Goal: Download file/media

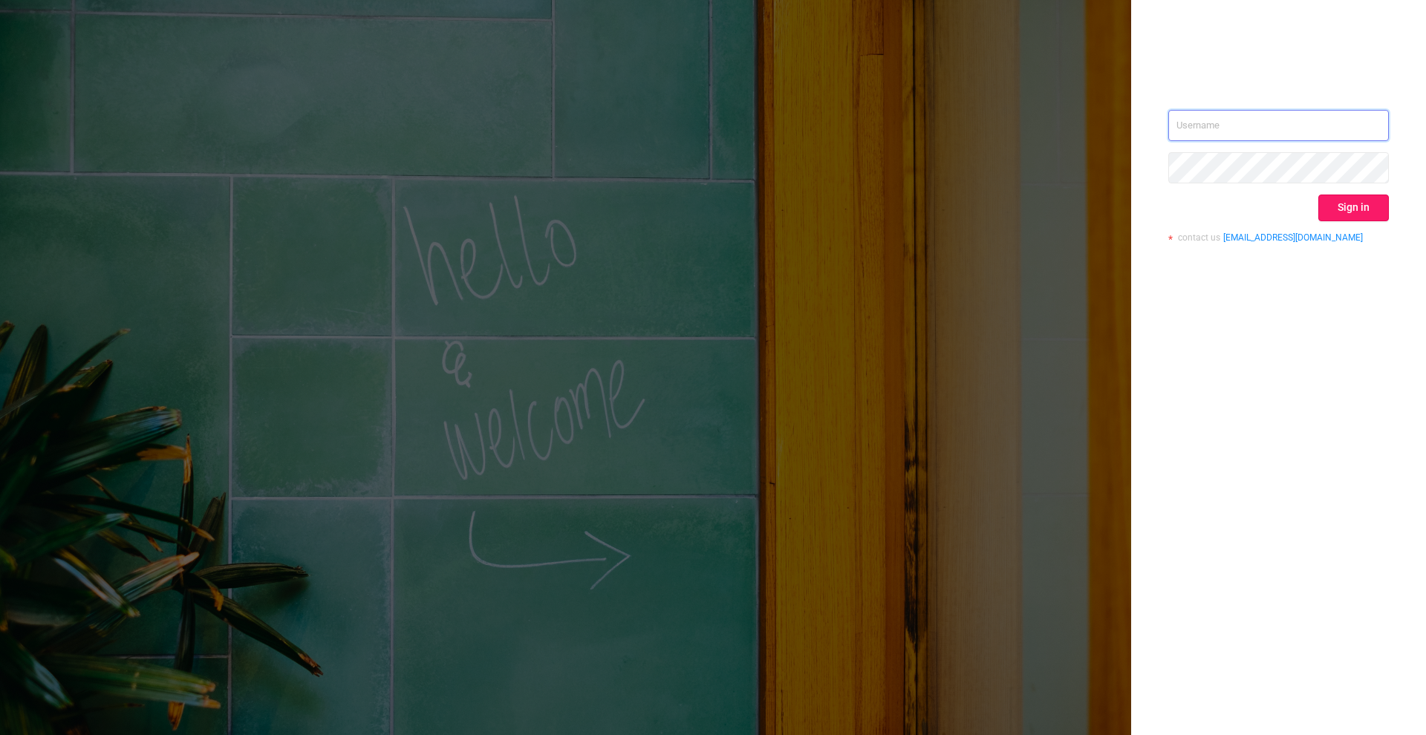
type input "[PERSON_NAME][EMAIL_ADDRESS][DOMAIN_NAME]"
click at [1342, 202] on button "Sign in" at bounding box center [1354, 208] width 71 height 27
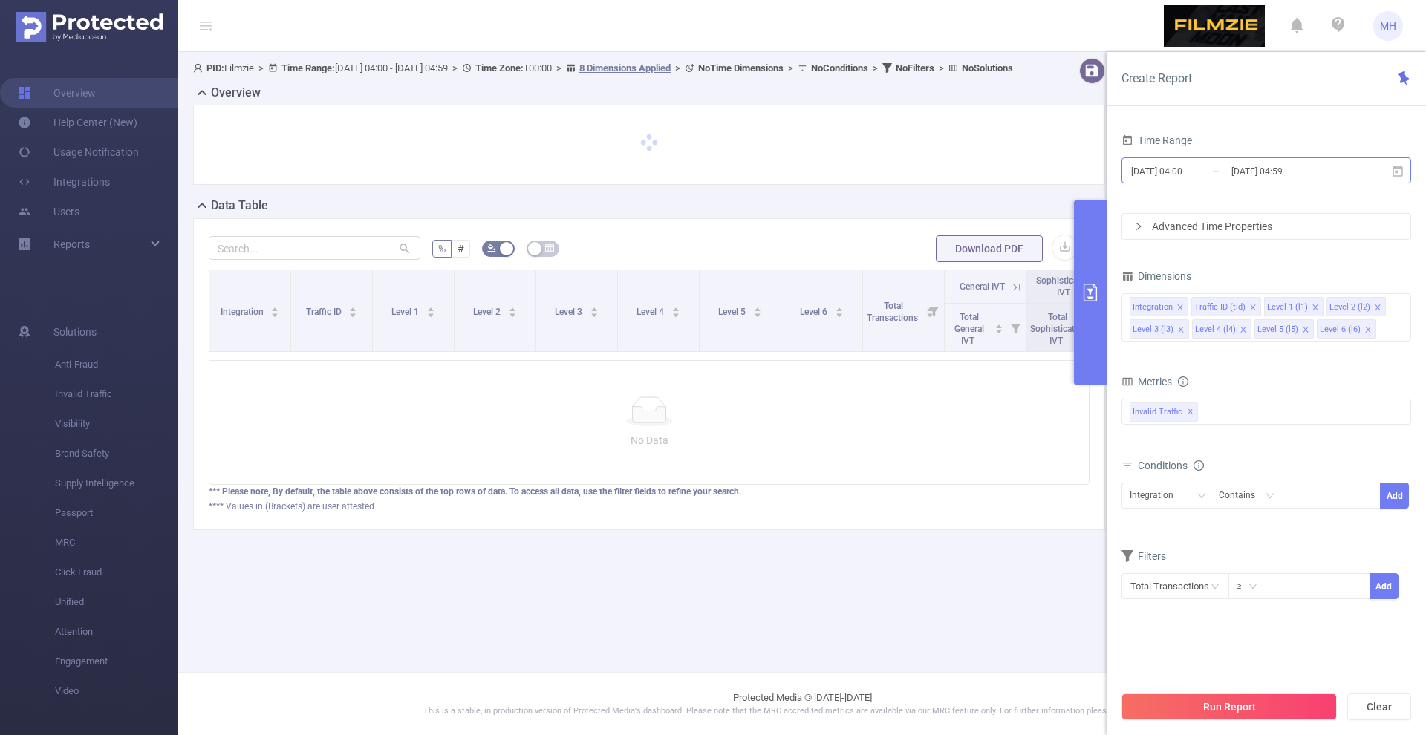
click at [1163, 171] on input "[DATE] 04:00" at bounding box center [1190, 171] width 120 height 20
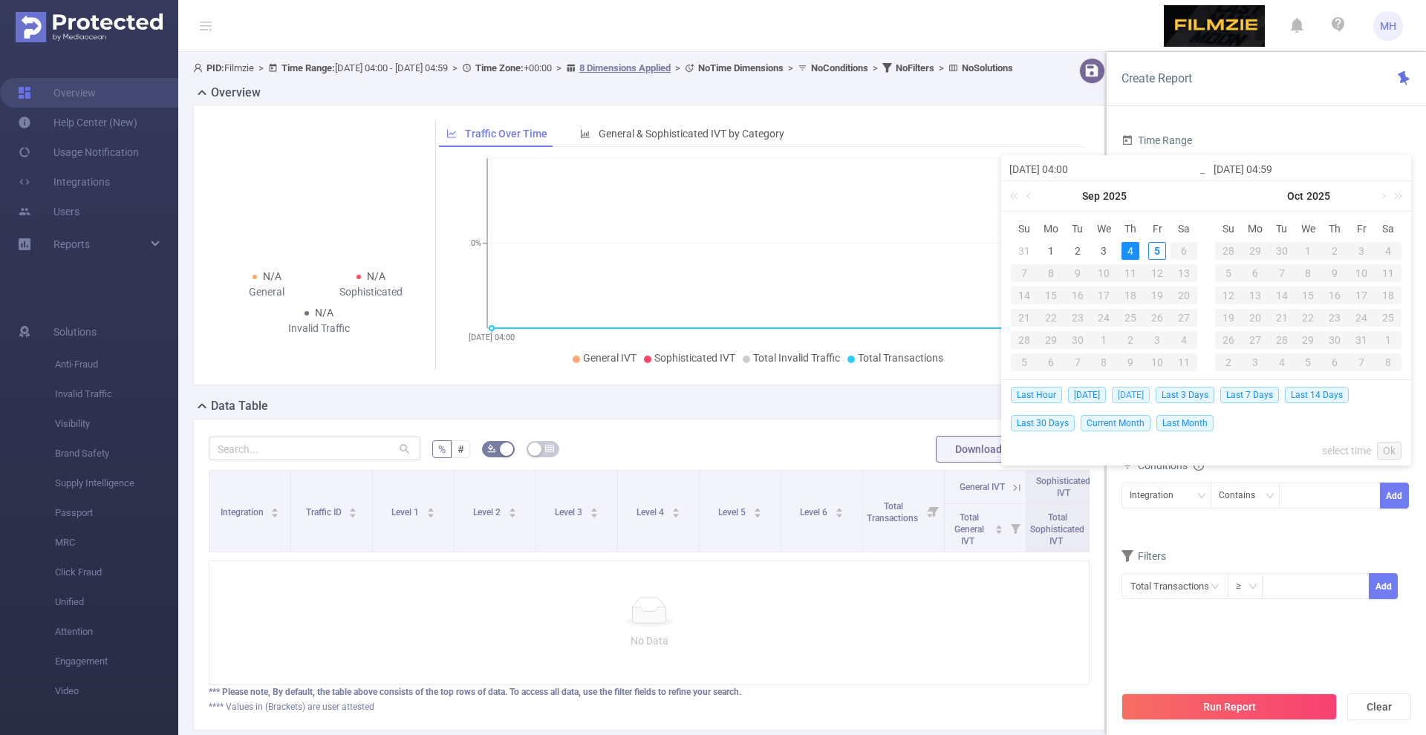
click at [1128, 394] on span "[DATE]" at bounding box center [1131, 395] width 38 height 16
type input "[DATE] 00:00"
type input "[DATE] 23:59"
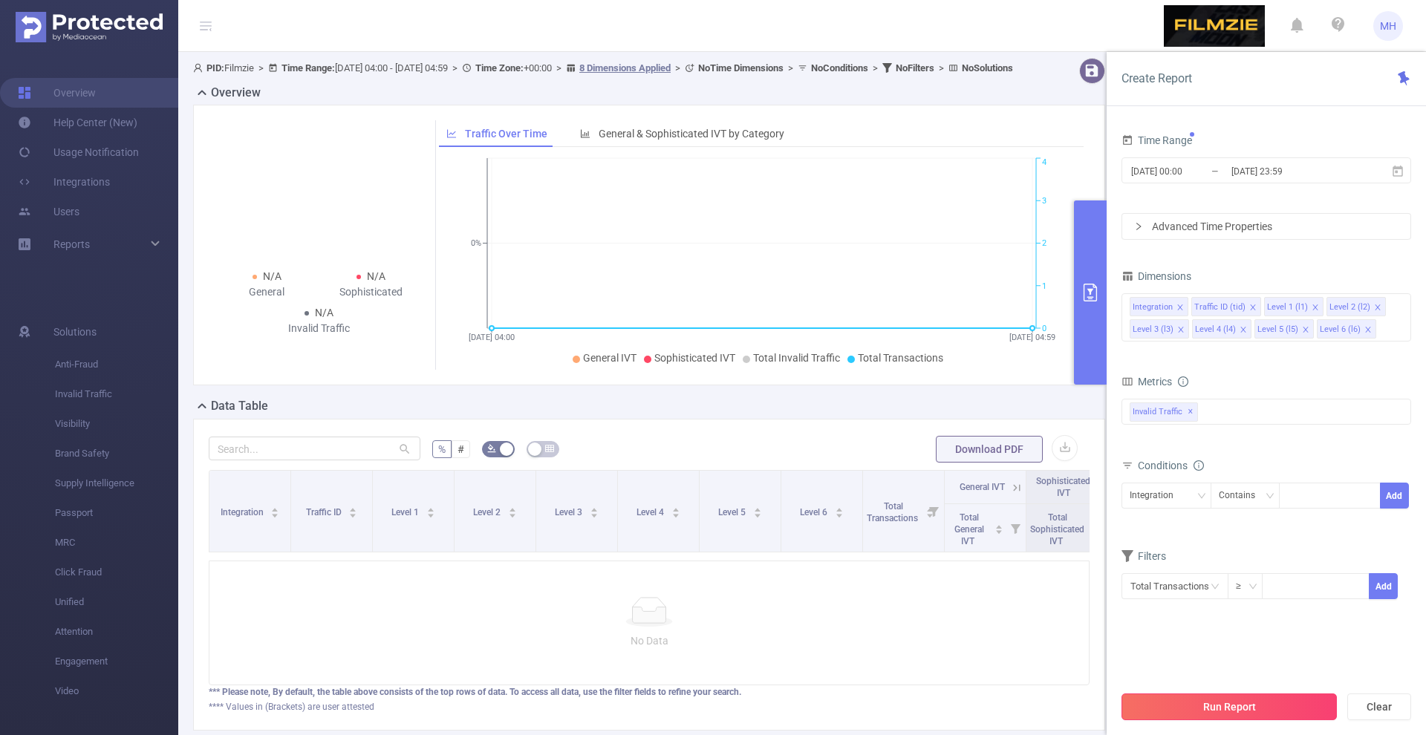
click at [1201, 698] on button "Run Report" at bounding box center [1229, 707] width 215 height 27
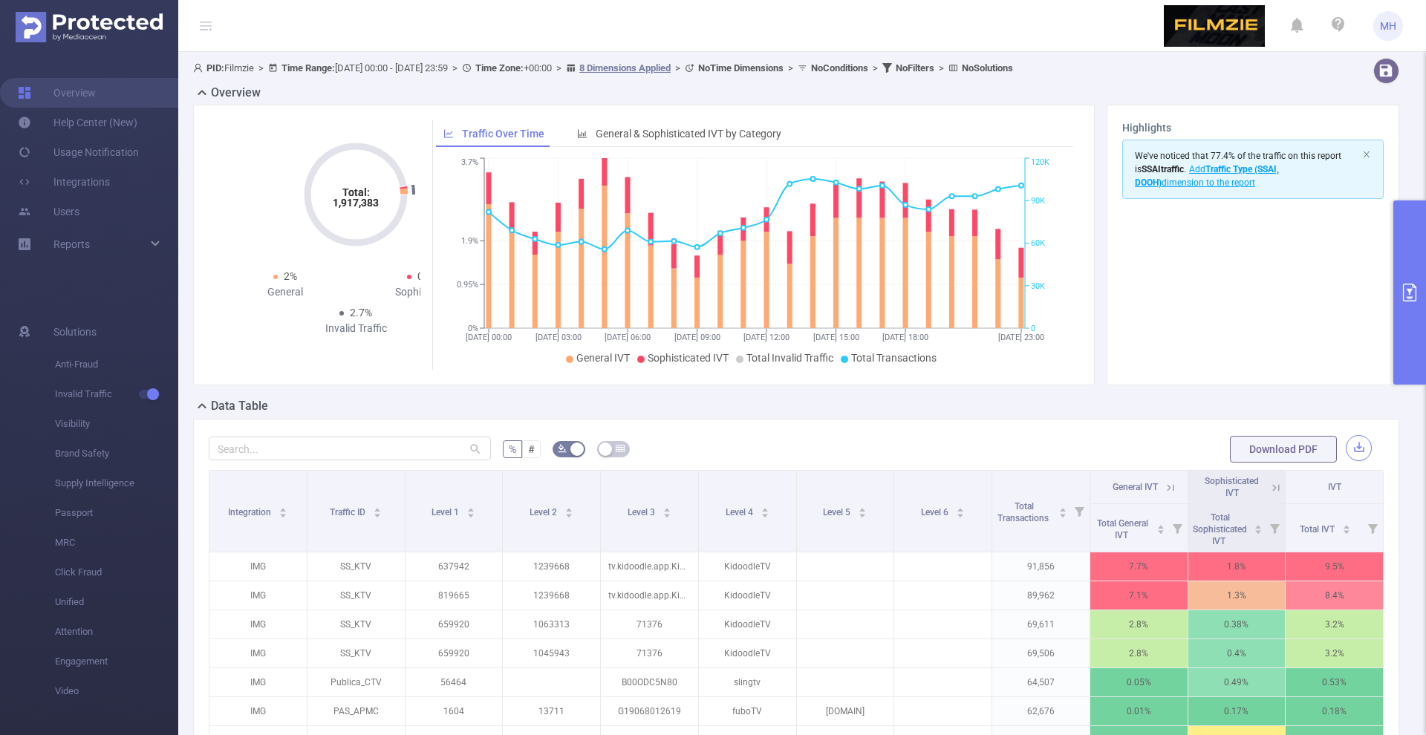
click at [1362, 445] on button "button" at bounding box center [1359, 448] width 26 height 26
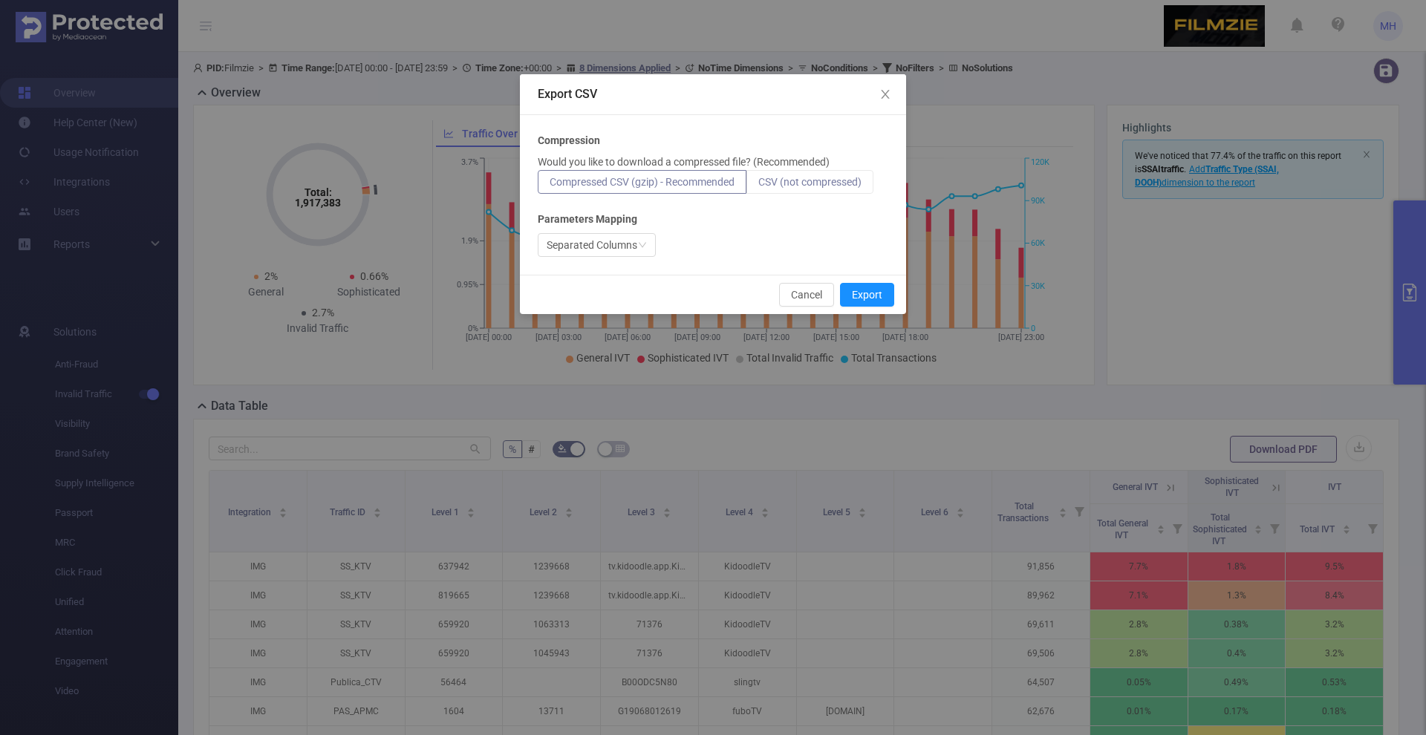
click at [862, 187] on span "CSV (not compressed)" at bounding box center [810, 182] width 103 height 12
click at [759, 186] on input "CSV (not compressed)" at bounding box center [759, 186] width 0 height 0
click at [868, 290] on button "Export" at bounding box center [867, 295] width 54 height 24
